Goal: Information Seeking & Learning: Check status

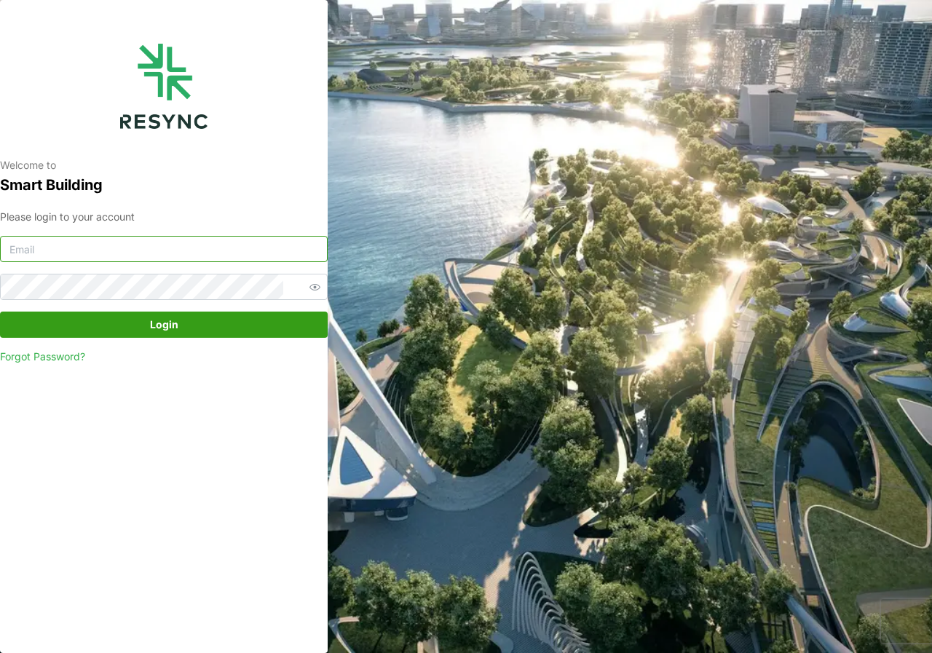
type input "[DOMAIN_NAME][EMAIL_ADDRESS][DOMAIN_NAME]"
click at [161, 330] on span "Login" at bounding box center [164, 324] width 28 height 25
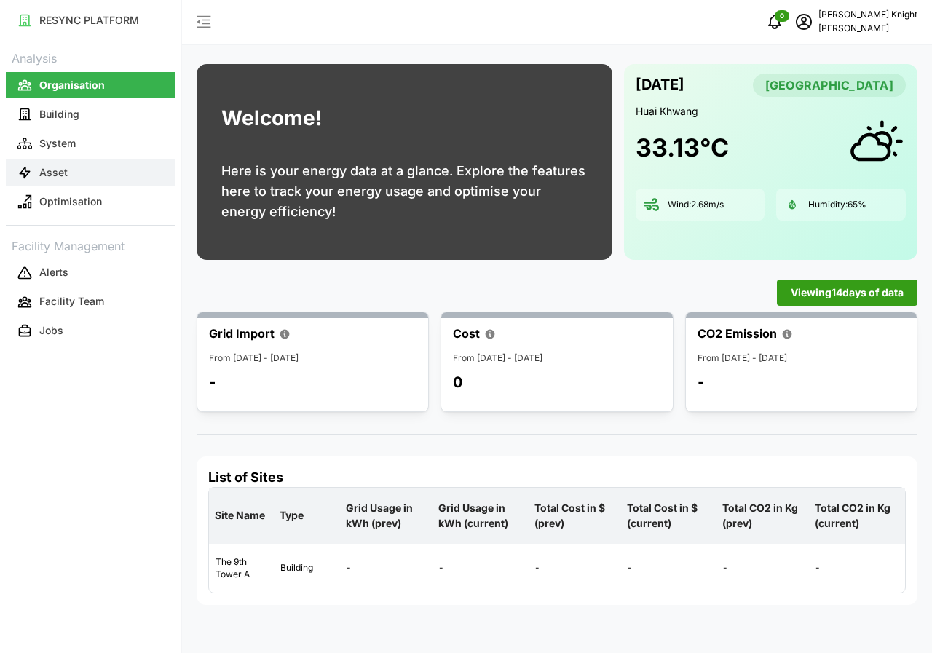
click at [101, 167] on button "Asset" at bounding box center [90, 172] width 169 height 26
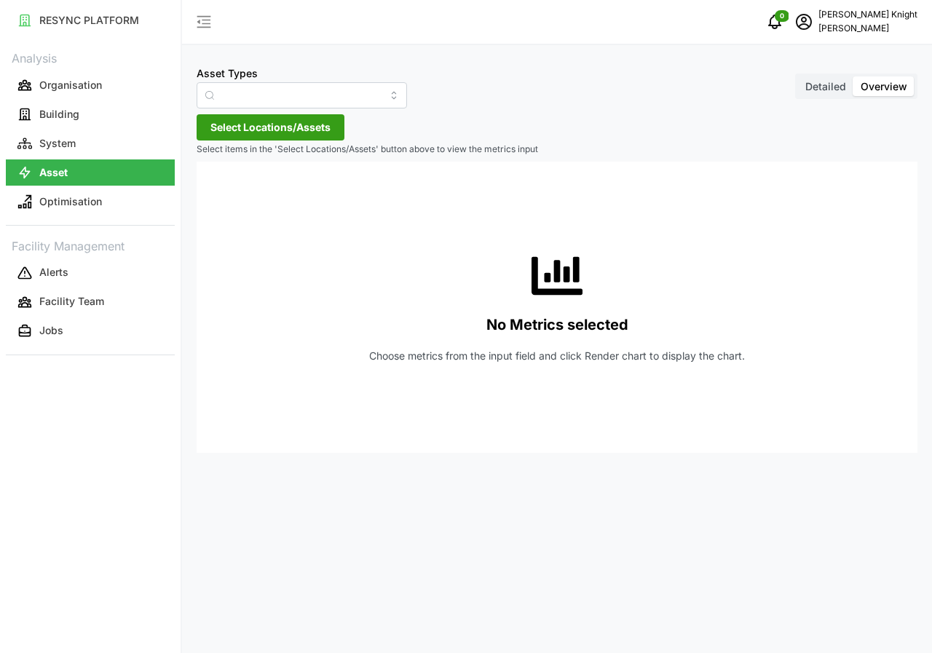
type input "Air Handling Unit"
click at [810, 86] on span "Detailed" at bounding box center [825, 86] width 41 height 12
click at [798, 76] on input "Detailed" at bounding box center [798, 76] width 0 height 0
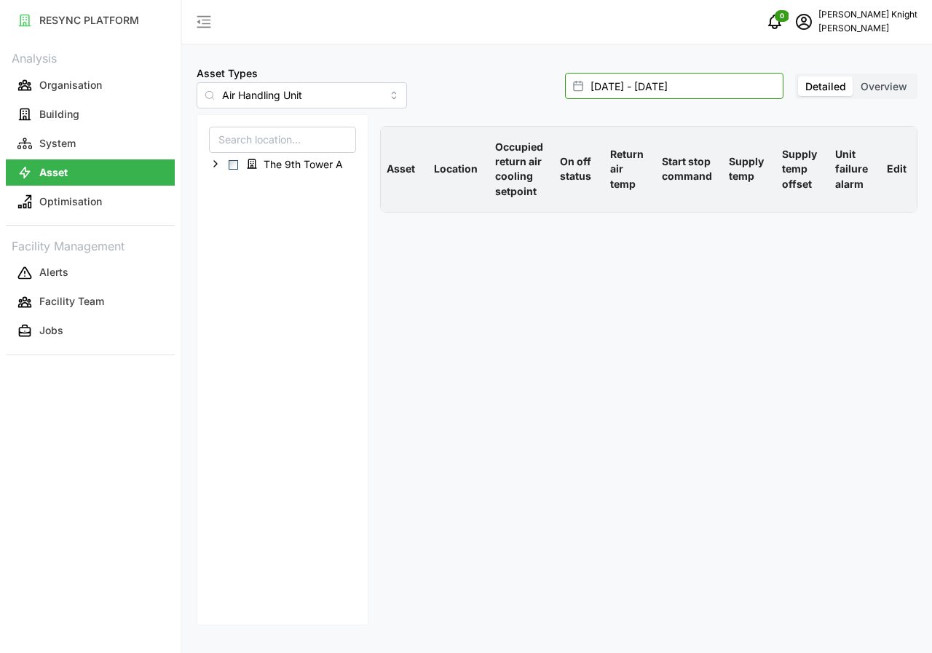
click at [643, 92] on input "[DATE] - [DATE]" at bounding box center [674, 86] width 218 height 26
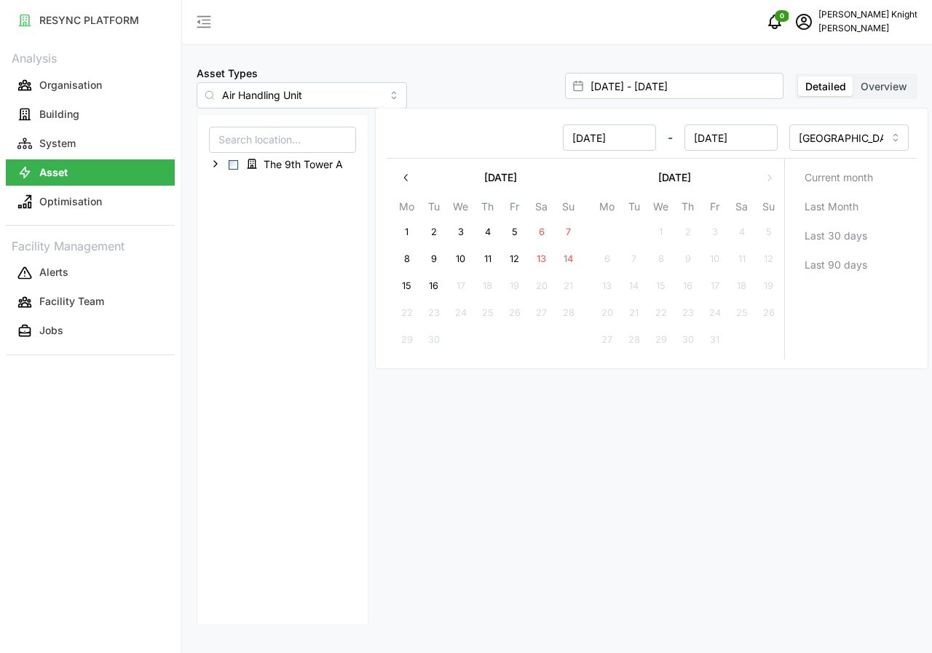
click at [441, 281] on button "16" at bounding box center [434, 286] width 26 height 26
type input "[DATE] - [DATE]"
type input "[DATE]"
click at [438, 283] on button "16" at bounding box center [434, 286] width 26 height 26
type input "16 Sep 2025 - 16 Sep 2025"
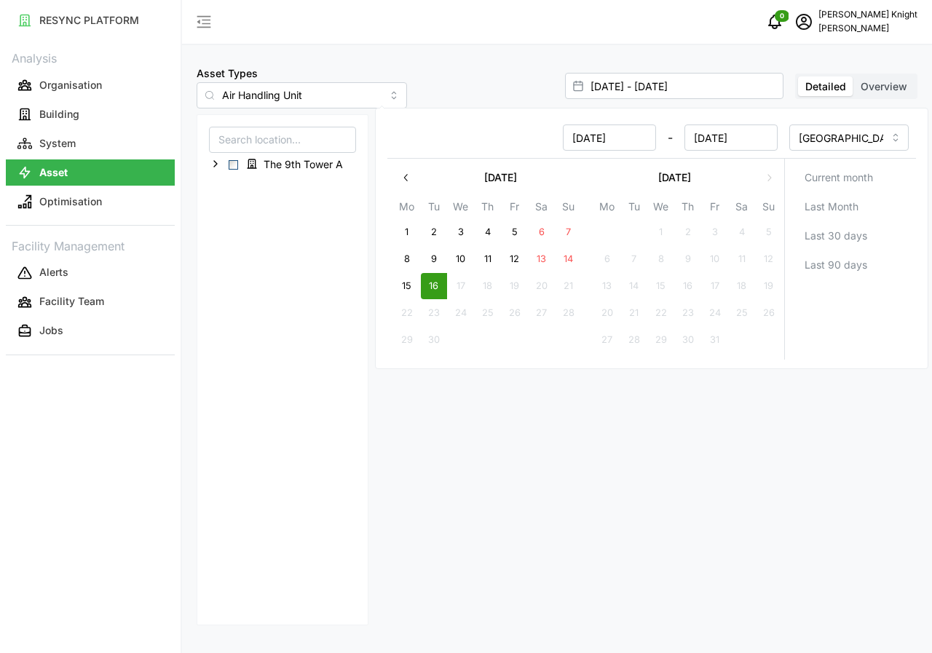
type input "16 Sep 2025"
click at [438, 283] on button "16" at bounding box center [434, 286] width 26 height 26
click at [233, 167] on span "Select The 9th Tower A" at bounding box center [233, 164] width 9 height 9
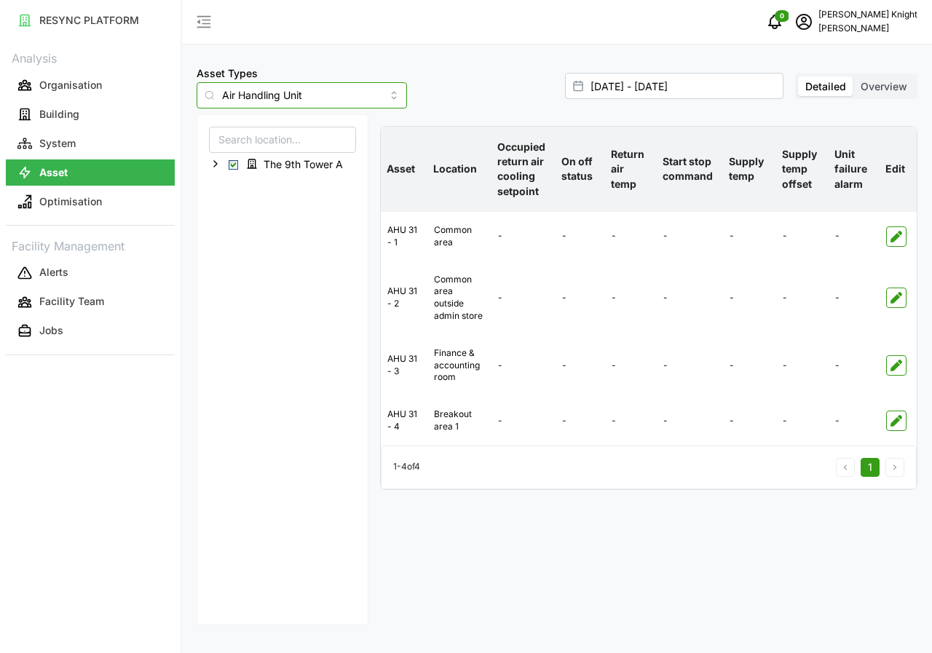
click at [368, 93] on input "Air Handling Unit" at bounding box center [302, 95] width 210 height 26
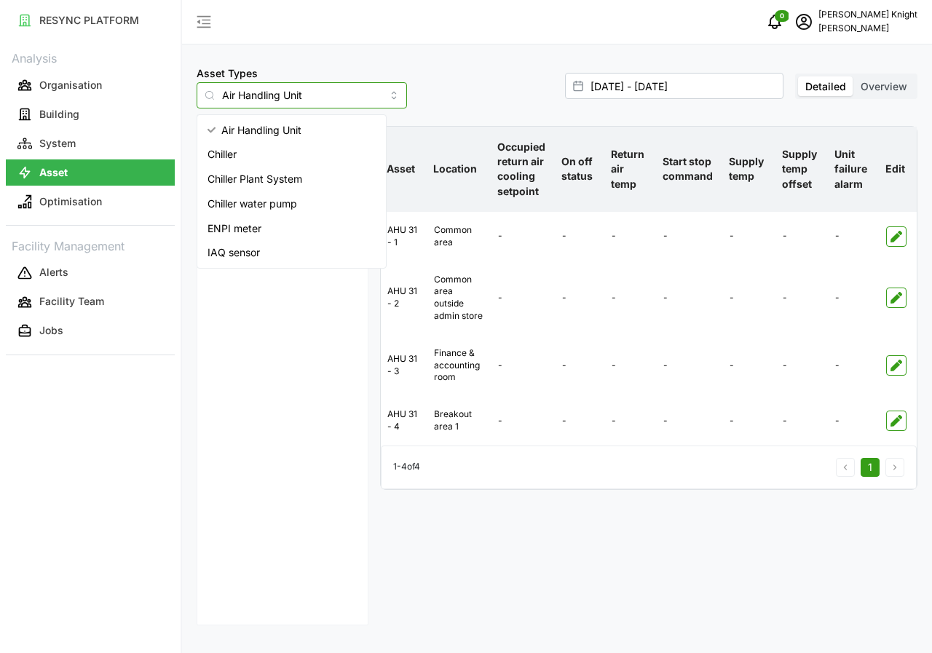
click at [247, 251] on span "IAQ sensor" at bounding box center [234, 253] width 52 height 16
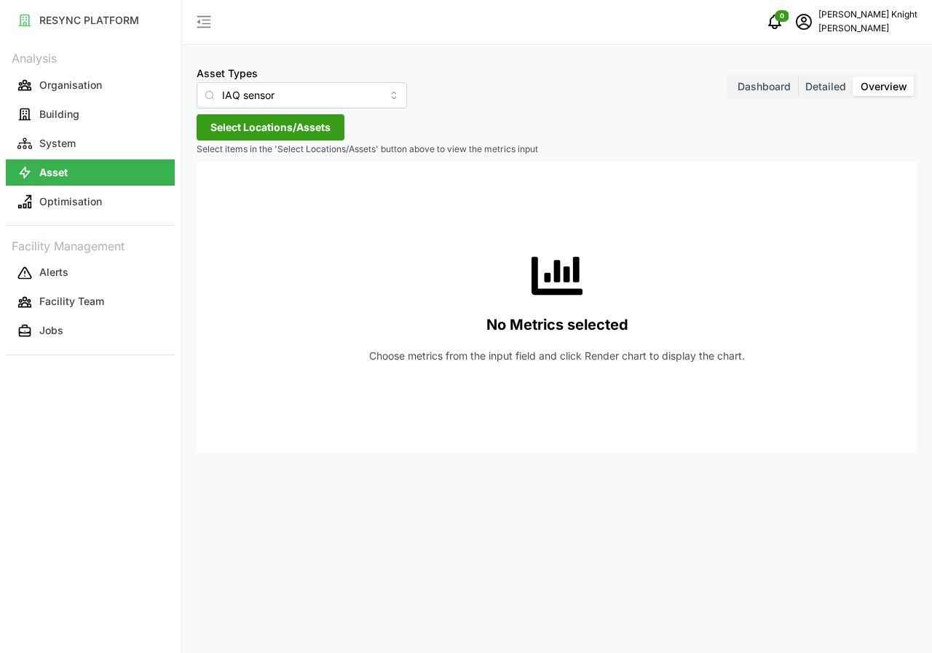
click at [815, 83] on span "Detailed" at bounding box center [825, 86] width 41 height 12
click at [798, 76] on input "Detailed" at bounding box center [798, 76] width 0 height 0
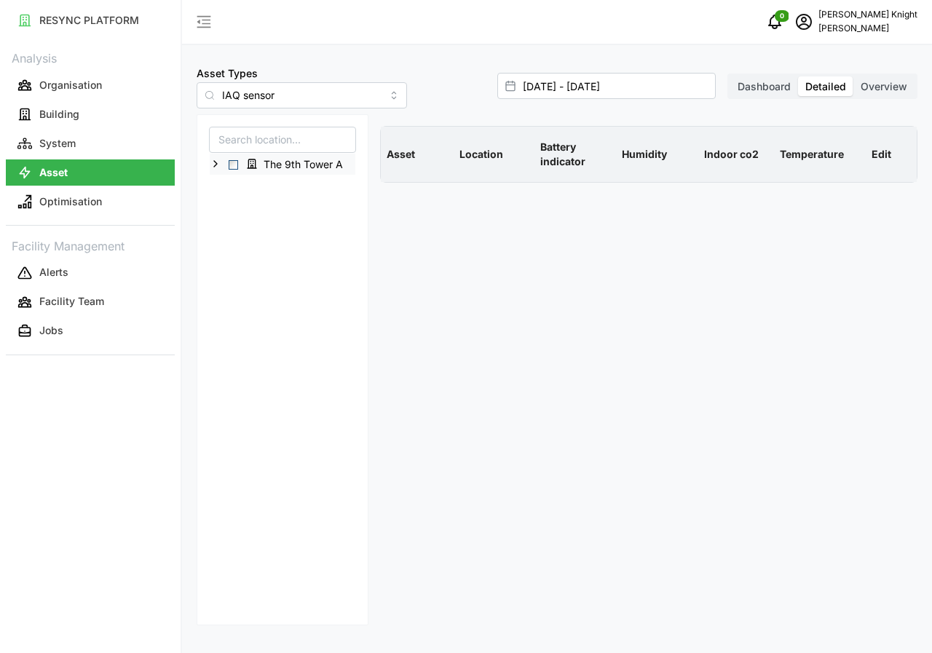
click at [232, 167] on span "Select The 9th Tower A" at bounding box center [233, 164] width 9 height 9
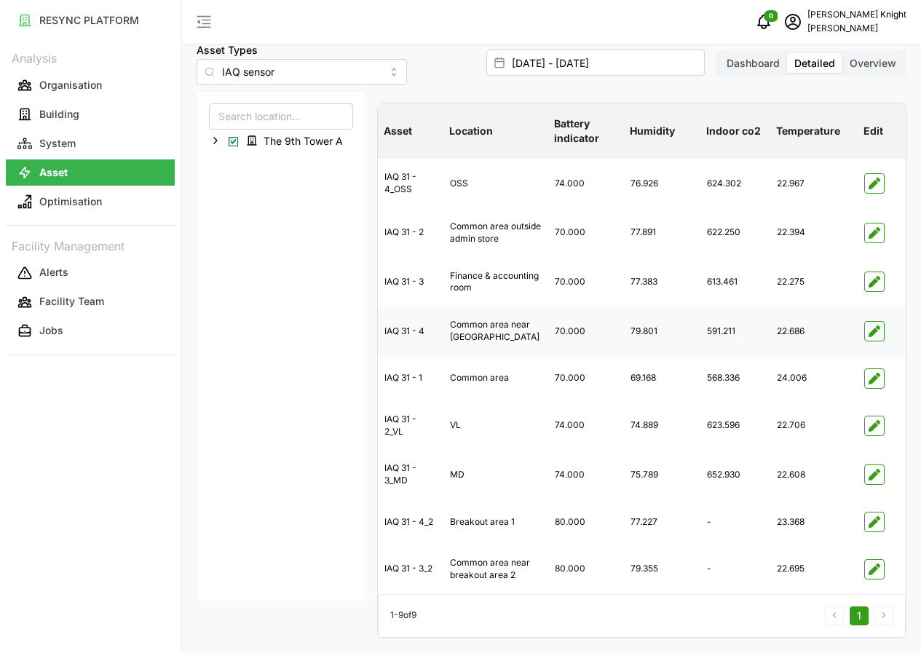
scroll to position [55, 0]
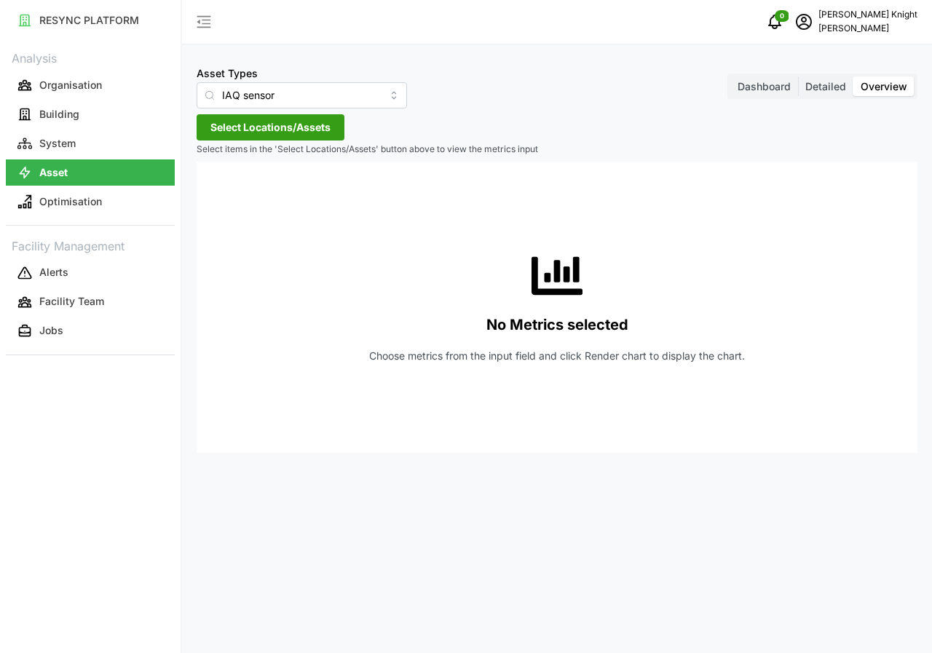
type input "Air Handling Unit"
